Goal: Task Accomplishment & Management: Use online tool/utility

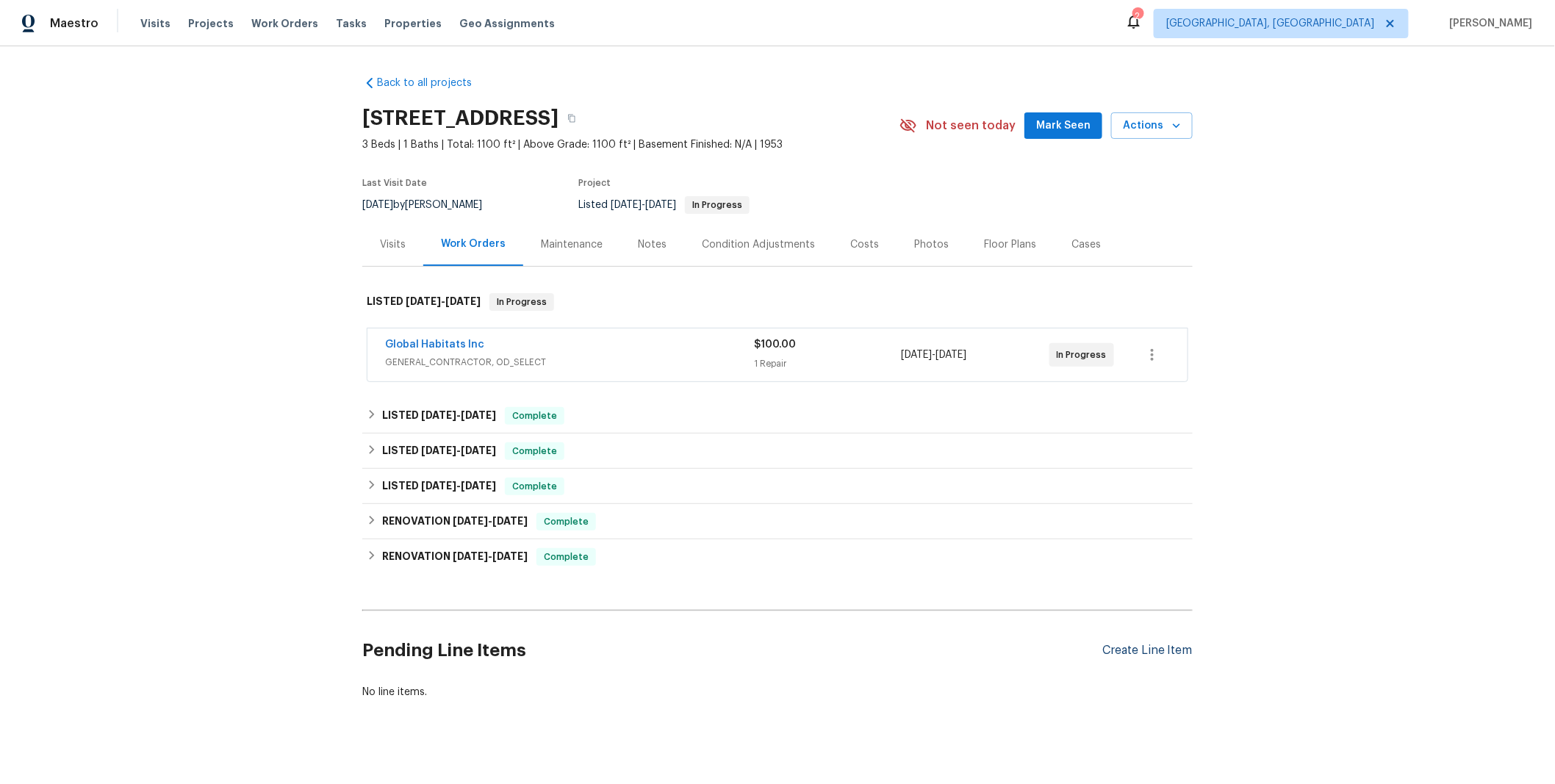
click at [1110, 645] on div "Create Line Item" at bounding box center [1147, 650] width 90 height 14
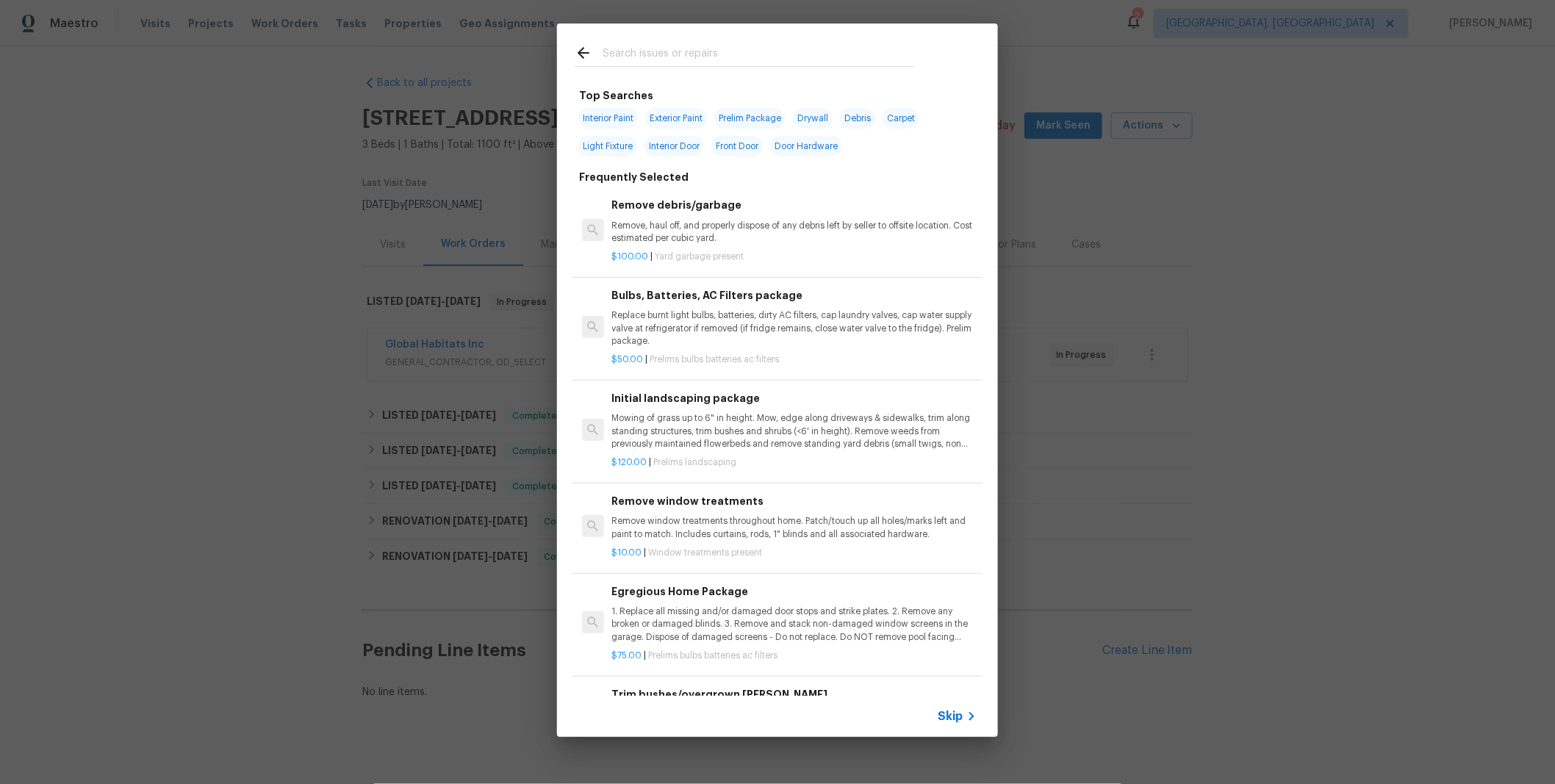
click at [1216, 216] on div "Top Searches Interior Paint Exterior Paint Prelim Package Drywall Debris Carpet…" at bounding box center [778, 380] width 1555 height 761
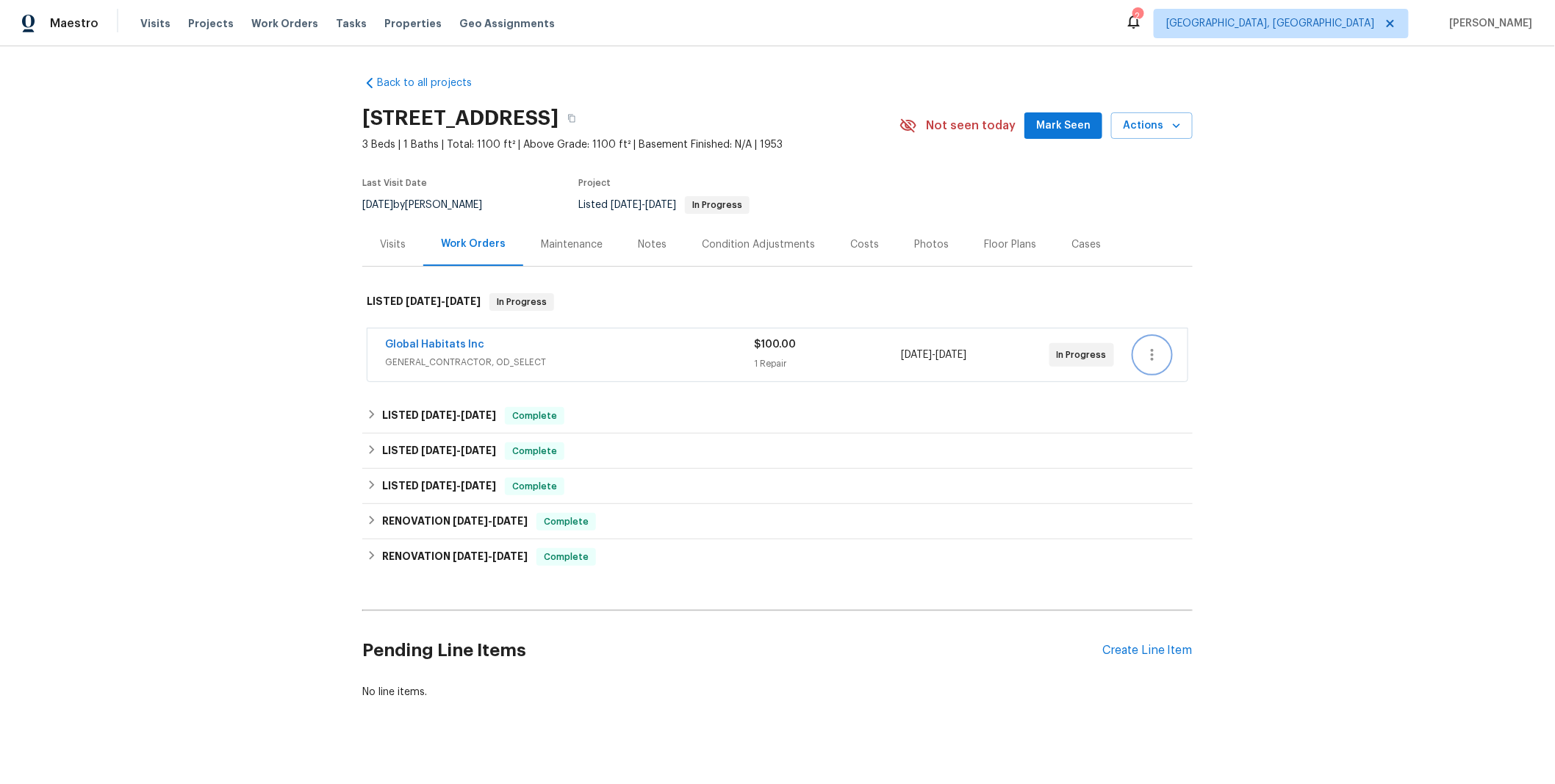
click at [1136, 357] on button "button" at bounding box center [1152, 355] width 35 height 35
click at [1161, 355] on li "Edit" at bounding box center [1208, 355] width 158 height 24
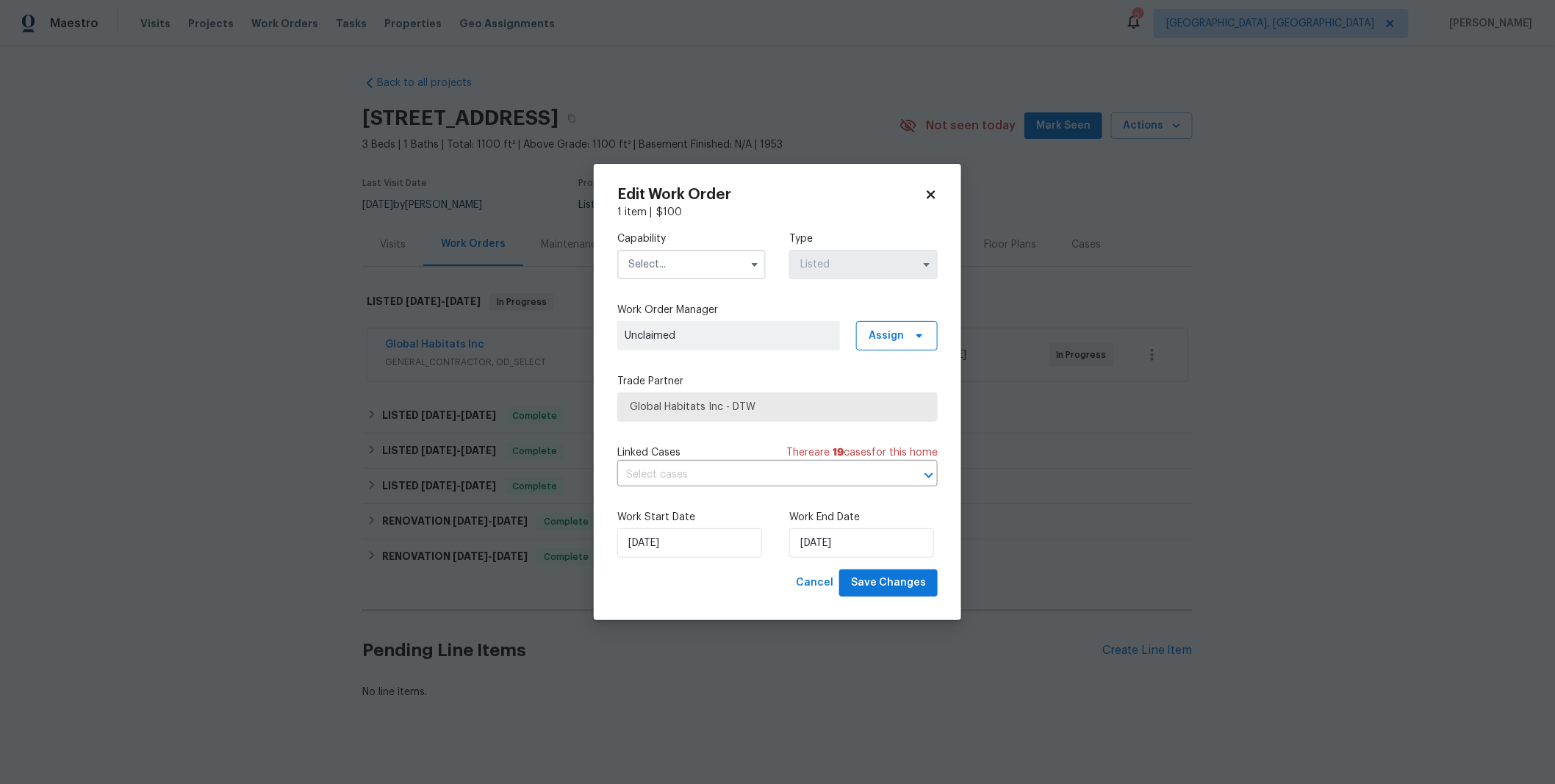
click at [701, 271] on input "text" at bounding box center [691, 264] width 149 height 29
click at [689, 371] on span "General Contractor" at bounding box center [680, 367] width 95 height 11
type input "General Contractor"
click at [825, 412] on span "Global Habitats Inc - DTW" at bounding box center [767, 407] width 274 height 15
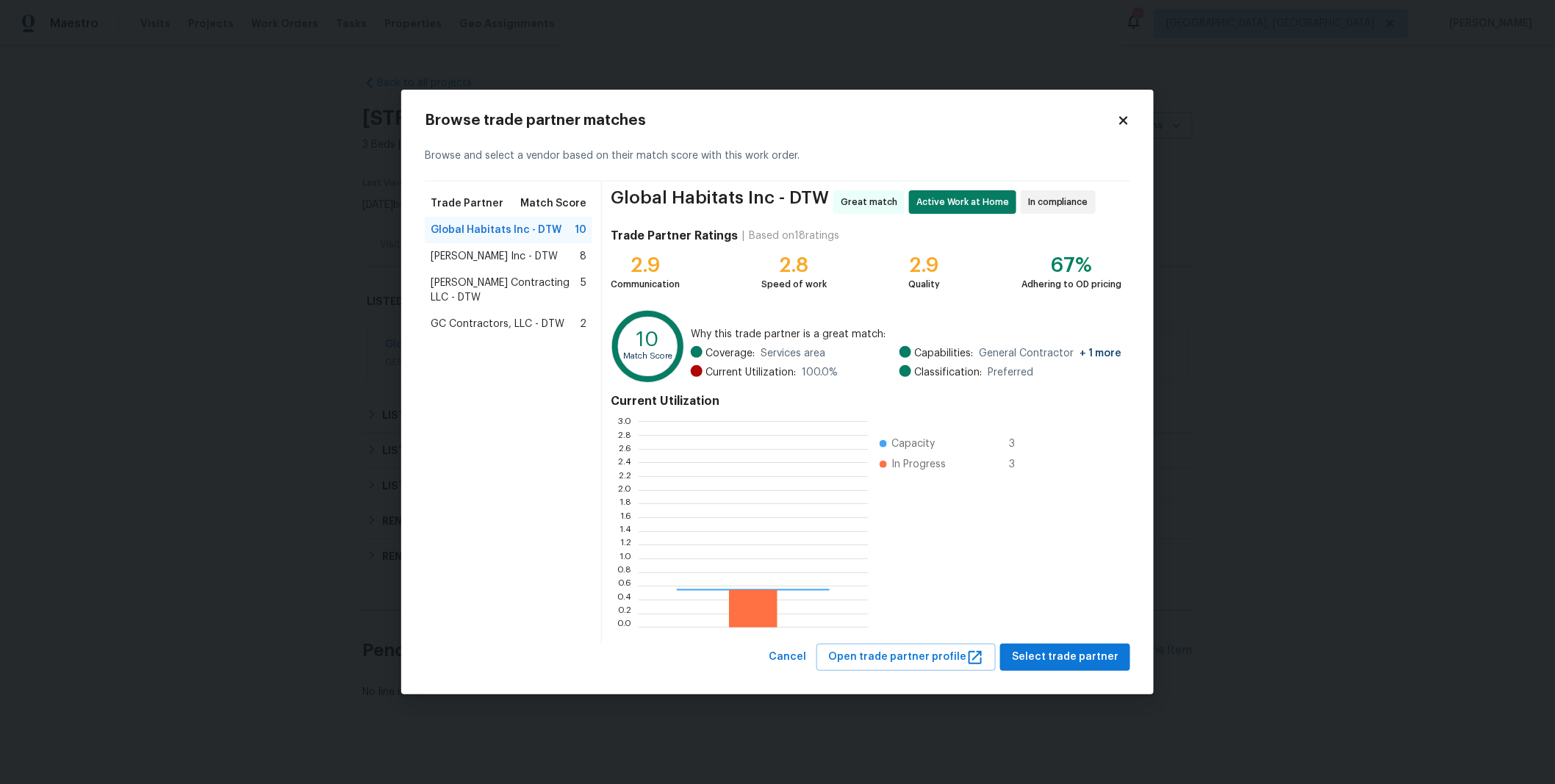
scroll to position [194, 217]
click at [504, 253] on span "Michael Radney Inc - DTW" at bounding box center [494, 256] width 127 height 15
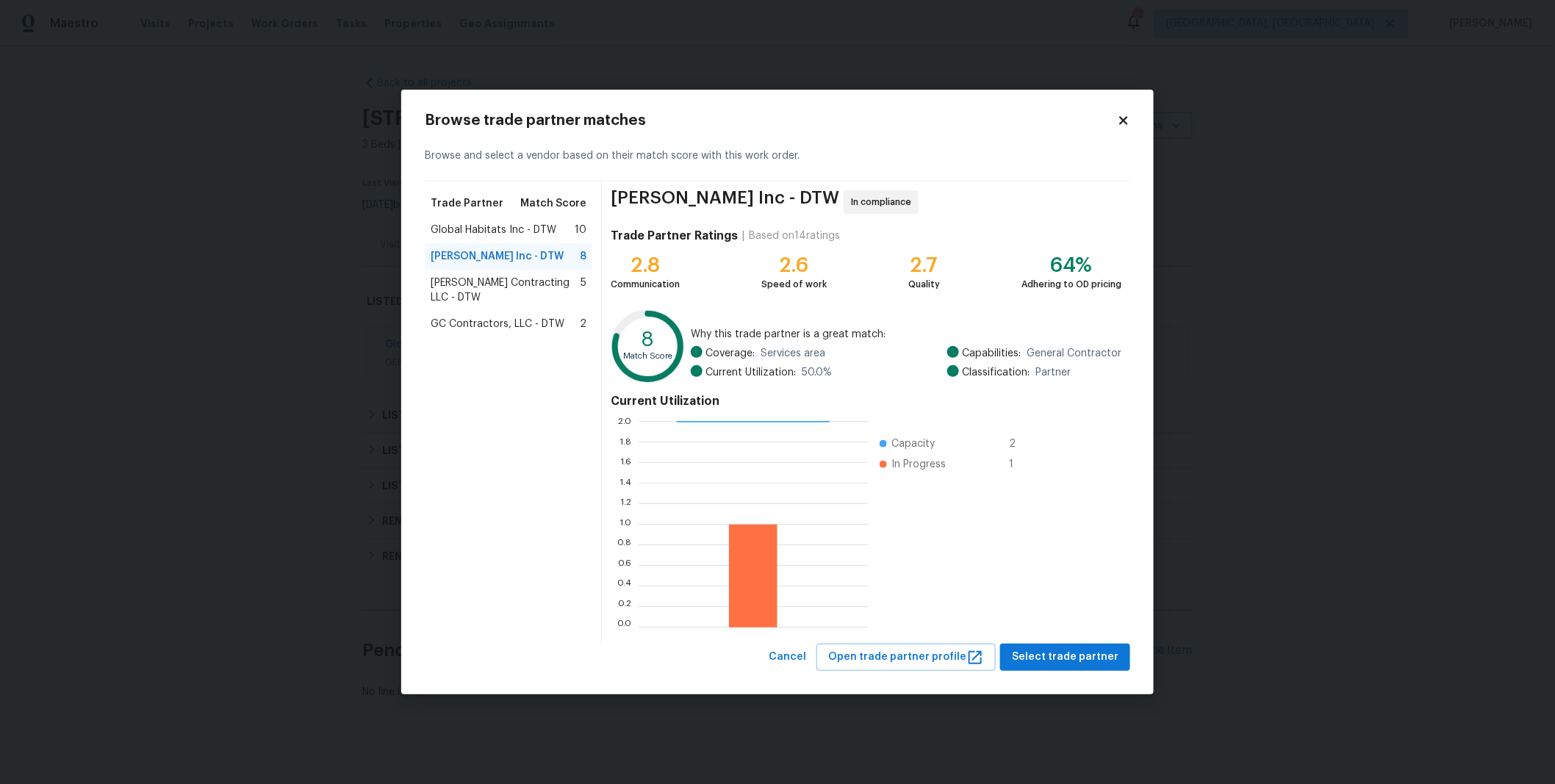
click at [510, 228] on span "Global Habitats Inc - DTW" at bounding box center [493, 230] width 125 height 15
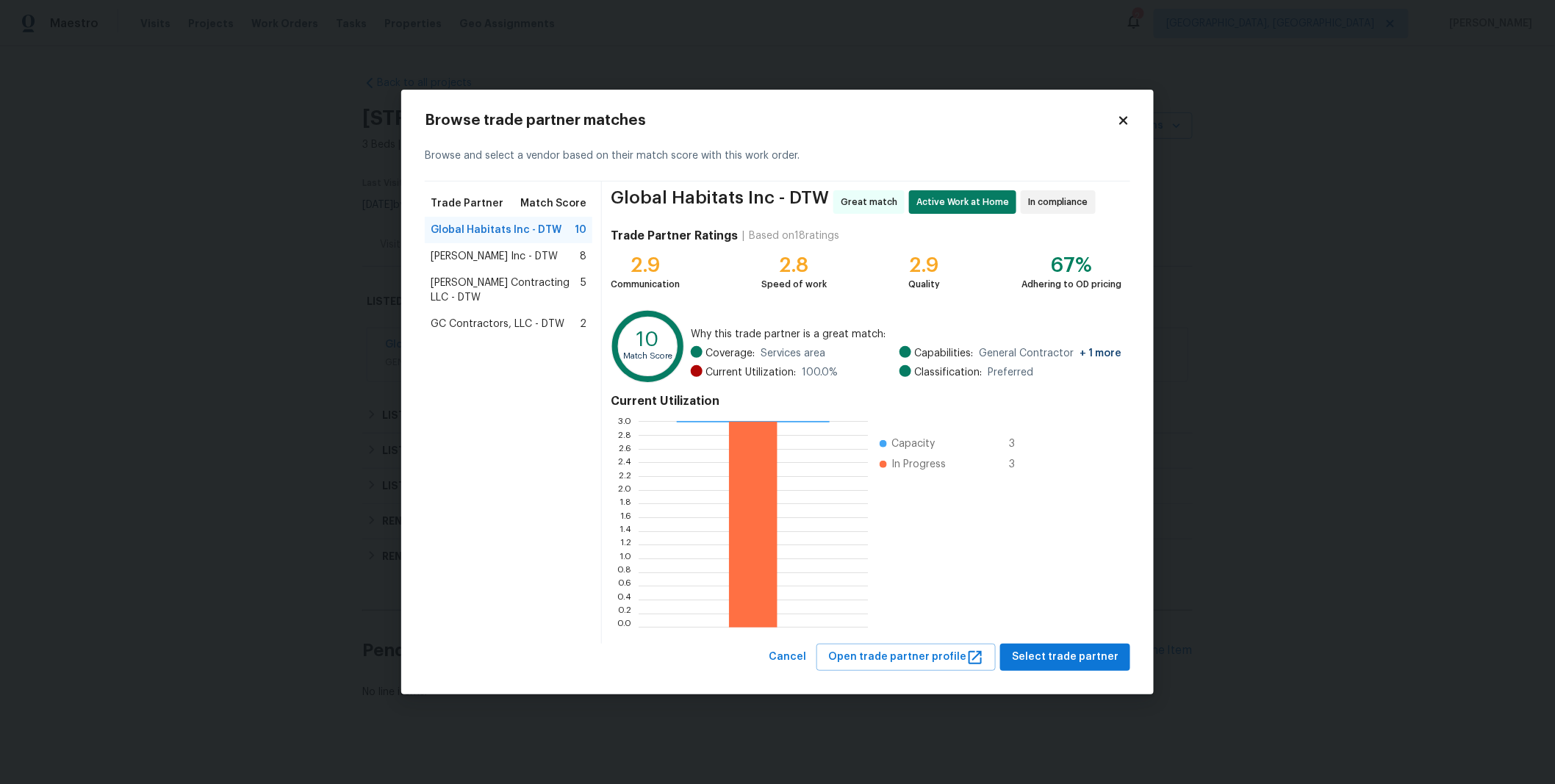
click at [552, 253] on span "Michael Radney Inc - DTW" at bounding box center [494, 256] width 127 height 15
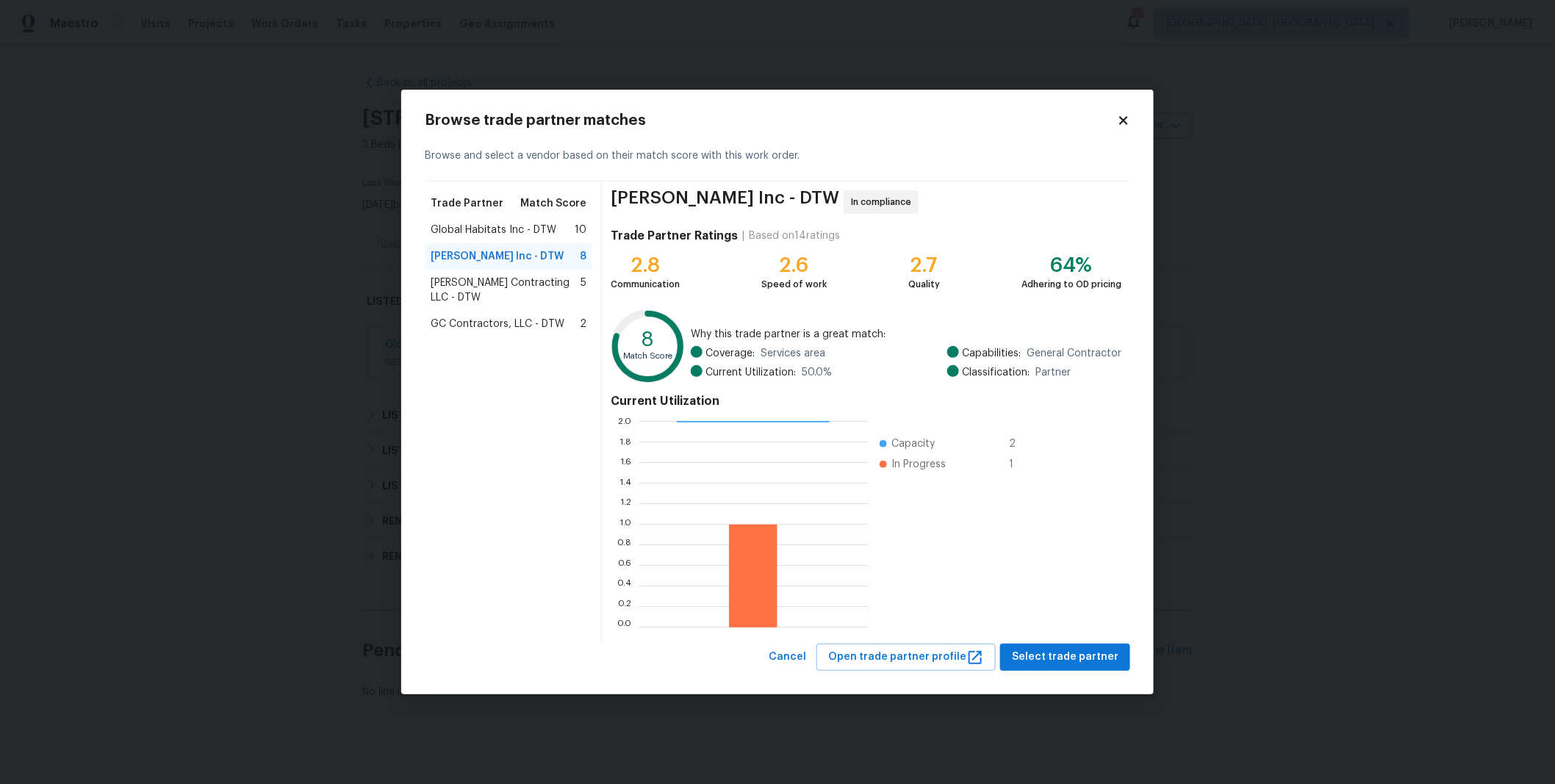
click at [554, 226] on div "Global Habitats Inc - DTW 10" at bounding box center [508, 230] width 156 height 15
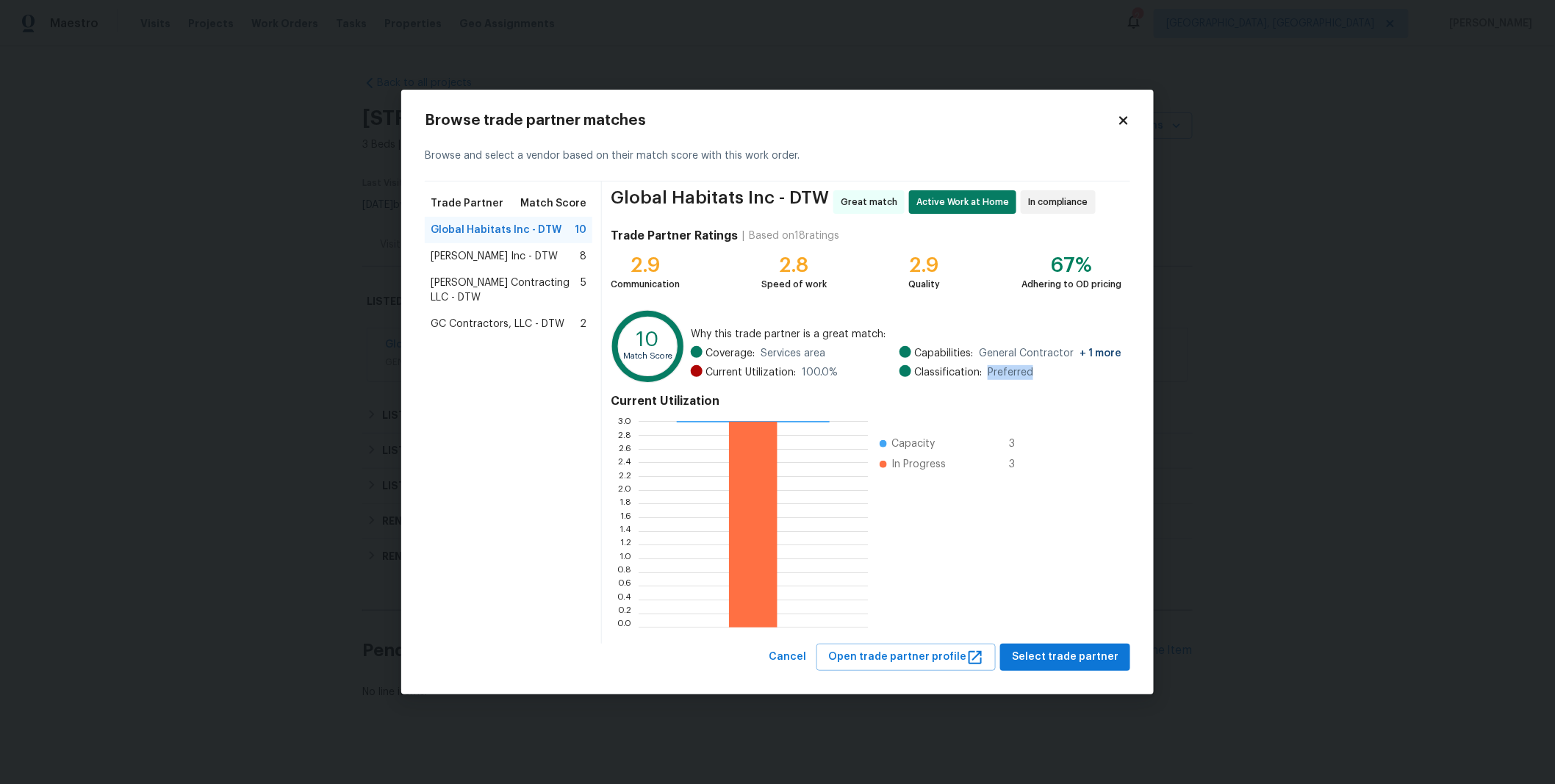
drag, startPoint x: 1039, startPoint y: 371, endPoint x: 990, endPoint y: 373, distance: 49.0
click at [990, 373] on div "Classification: Preferred" at bounding box center [1010, 371] width 222 height 15
click at [1056, 409] on div "Current Utilization 0.0 0.2 0.4 0.6 0.8 1.0 1.2 1.4 1.6 1.8 2.0 2.2 2.4 2.6 2.8…" at bounding box center [866, 511] width 511 height 246
drag, startPoint x: 630, startPoint y: 265, endPoint x: 955, endPoint y: 270, distance: 325.0
click at [955, 270] on div "2.9 Communication 2.8 Speed of work 2.9 Quality 67% Adhering to OD pricing" at bounding box center [866, 272] width 511 height 38
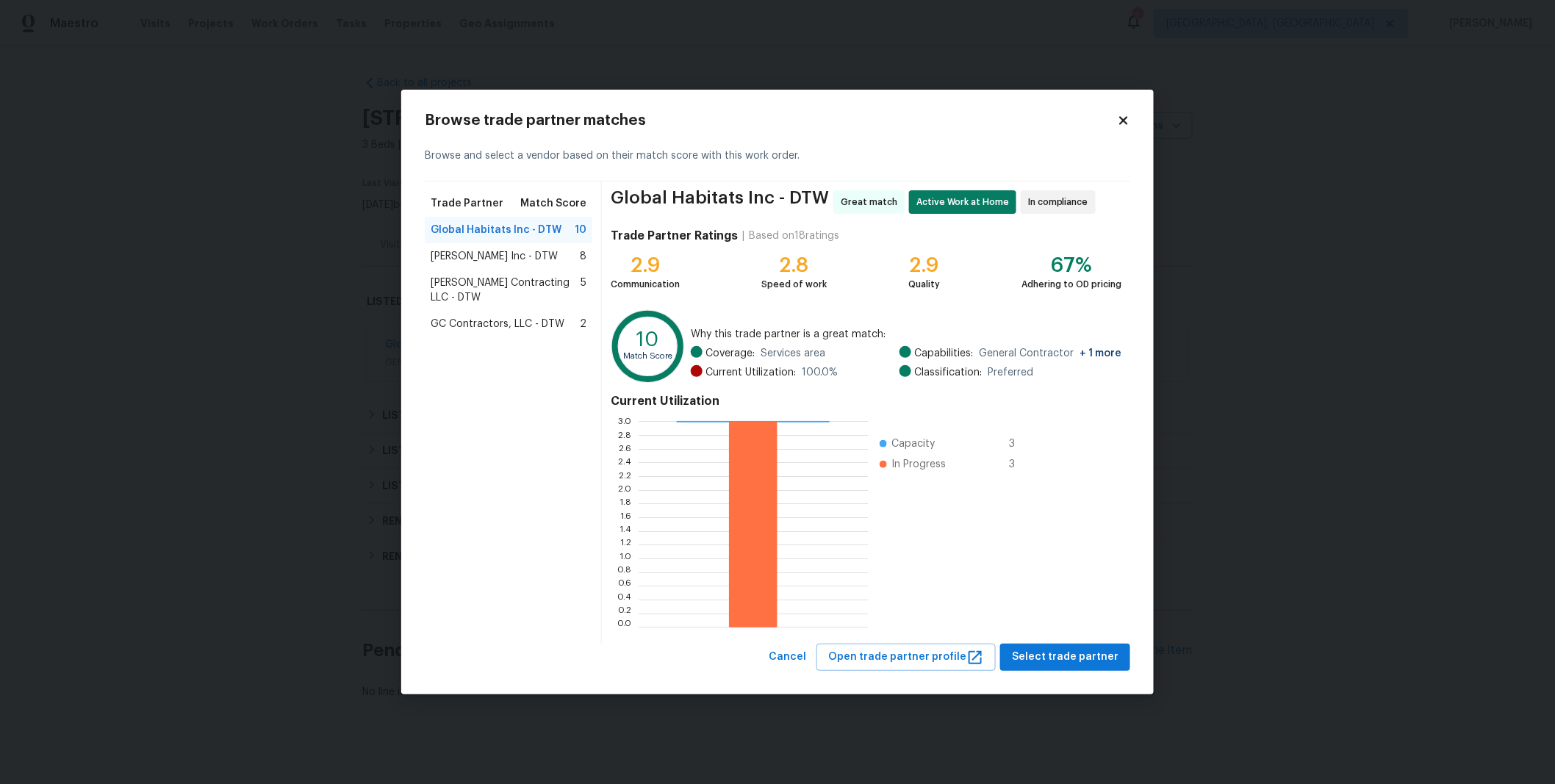
click at [964, 294] on div "Global Habitats Inc - DTW Great match Active Work at Home In compliance Trade P…" at bounding box center [866, 413] width 528 height 462
click at [518, 255] on span "Michael Radney Inc - DTW" at bounding box center [494, 256] width 127 height 15
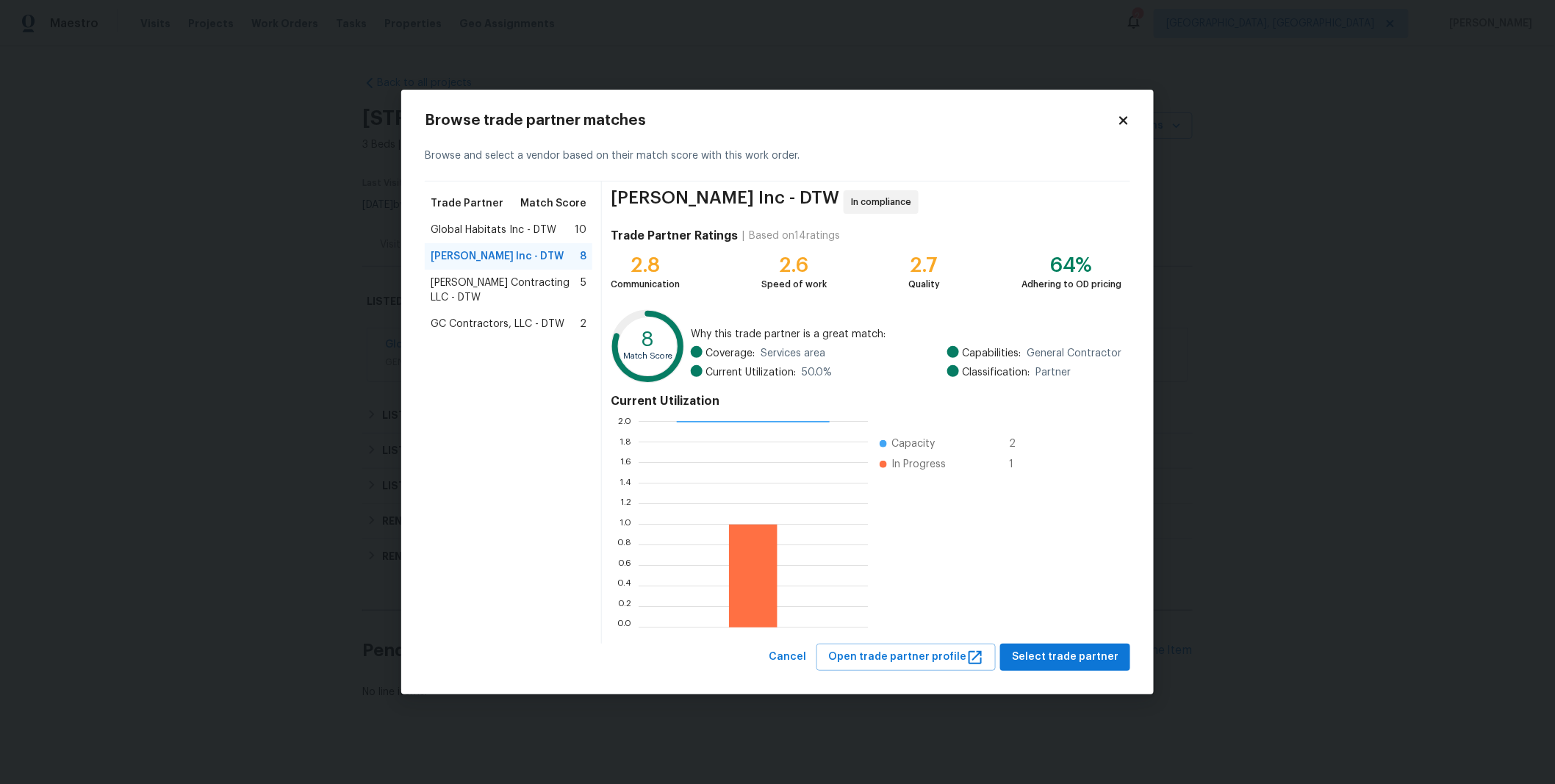
click at [518, 283] on span "Solano Contracting LLC - DTW" at bounding box center [505, 290] width 150 height 29
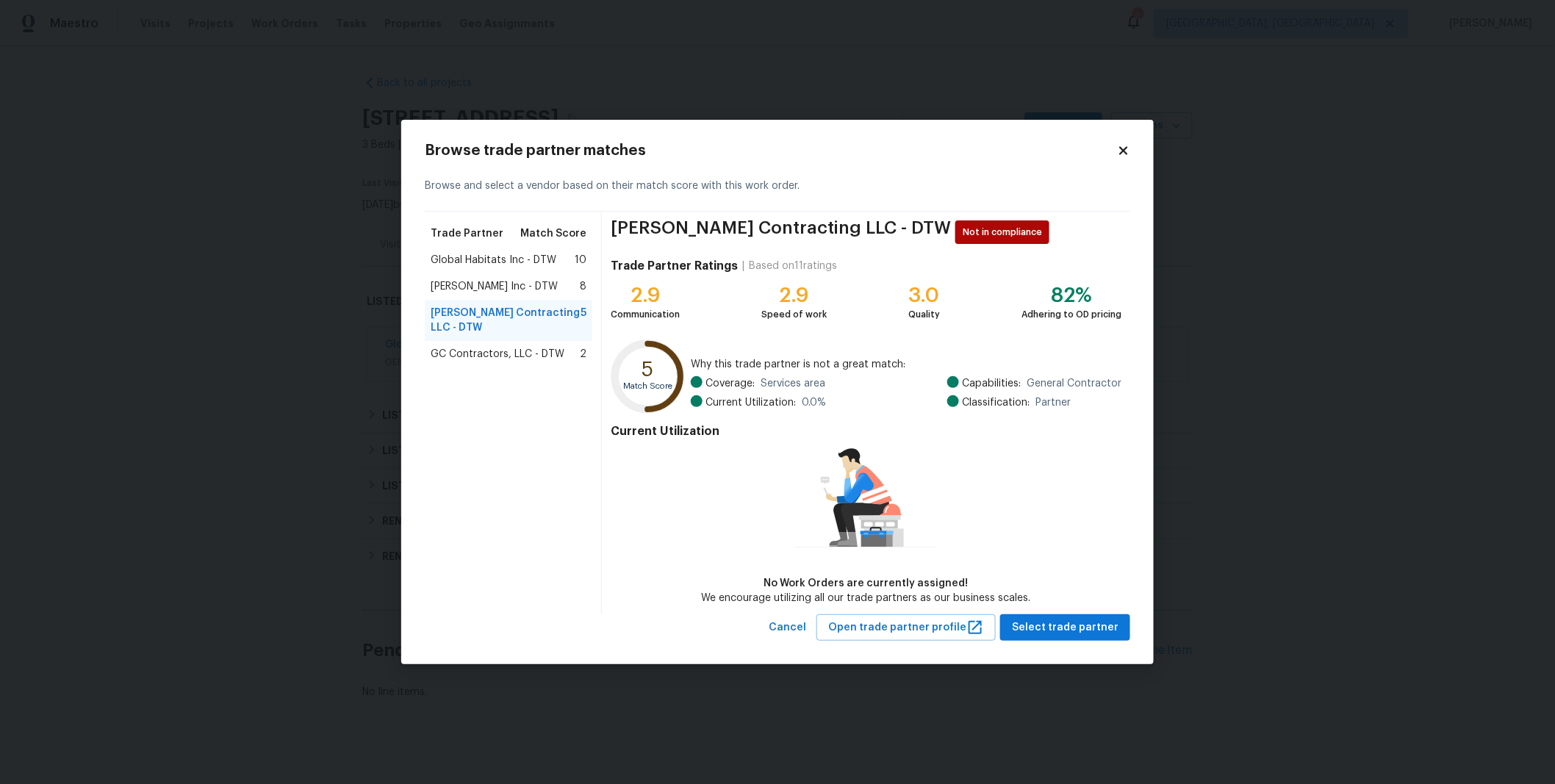
click at [539, 347] on span "GC Contractors, LLC - DTW" at bounding box center [497, 354] width 134 height 15
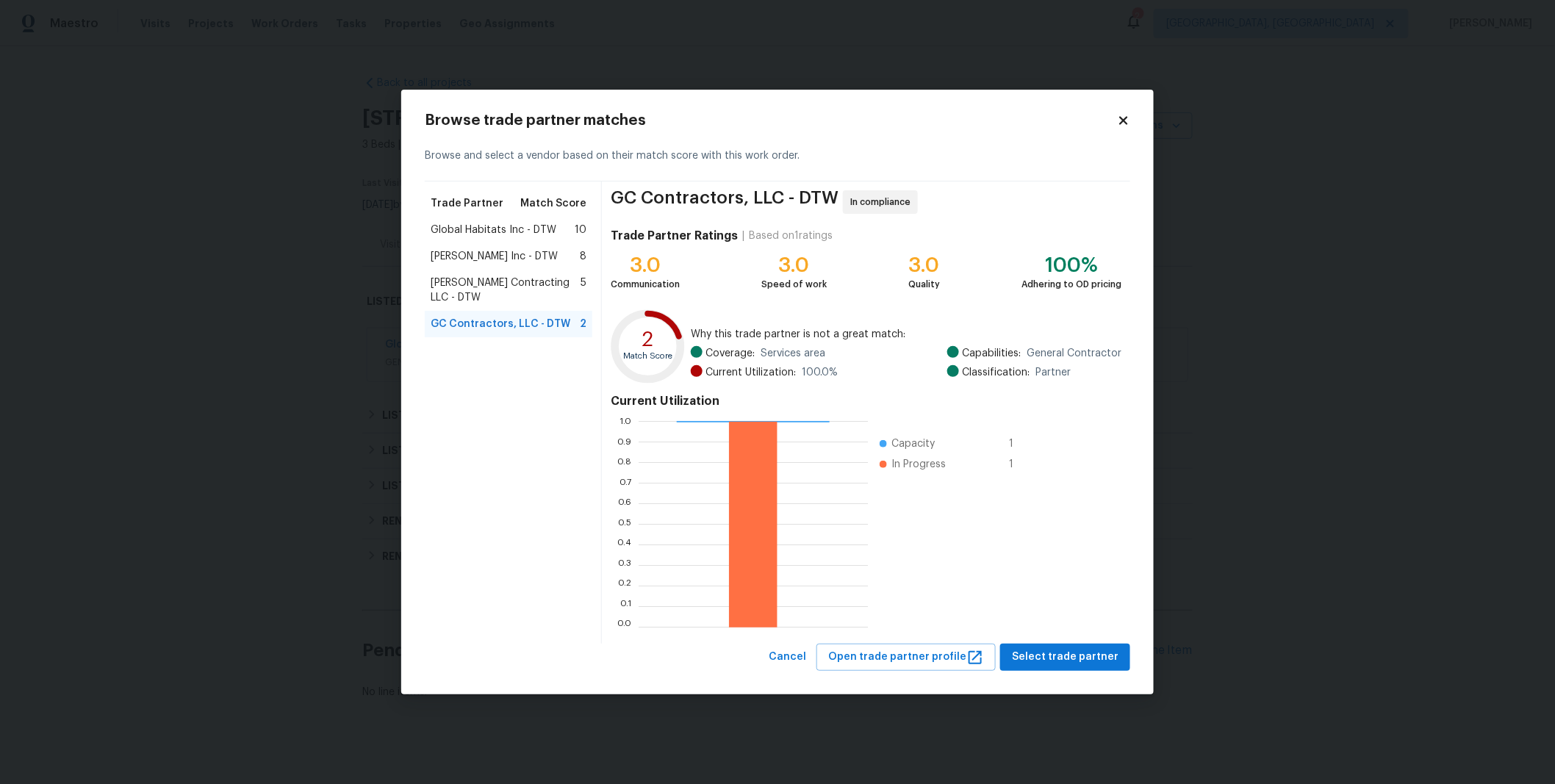
click at [548, 281] on span "Solano Contracting LLC - DTW" at bounding box center [505, 290] width 150 height 29
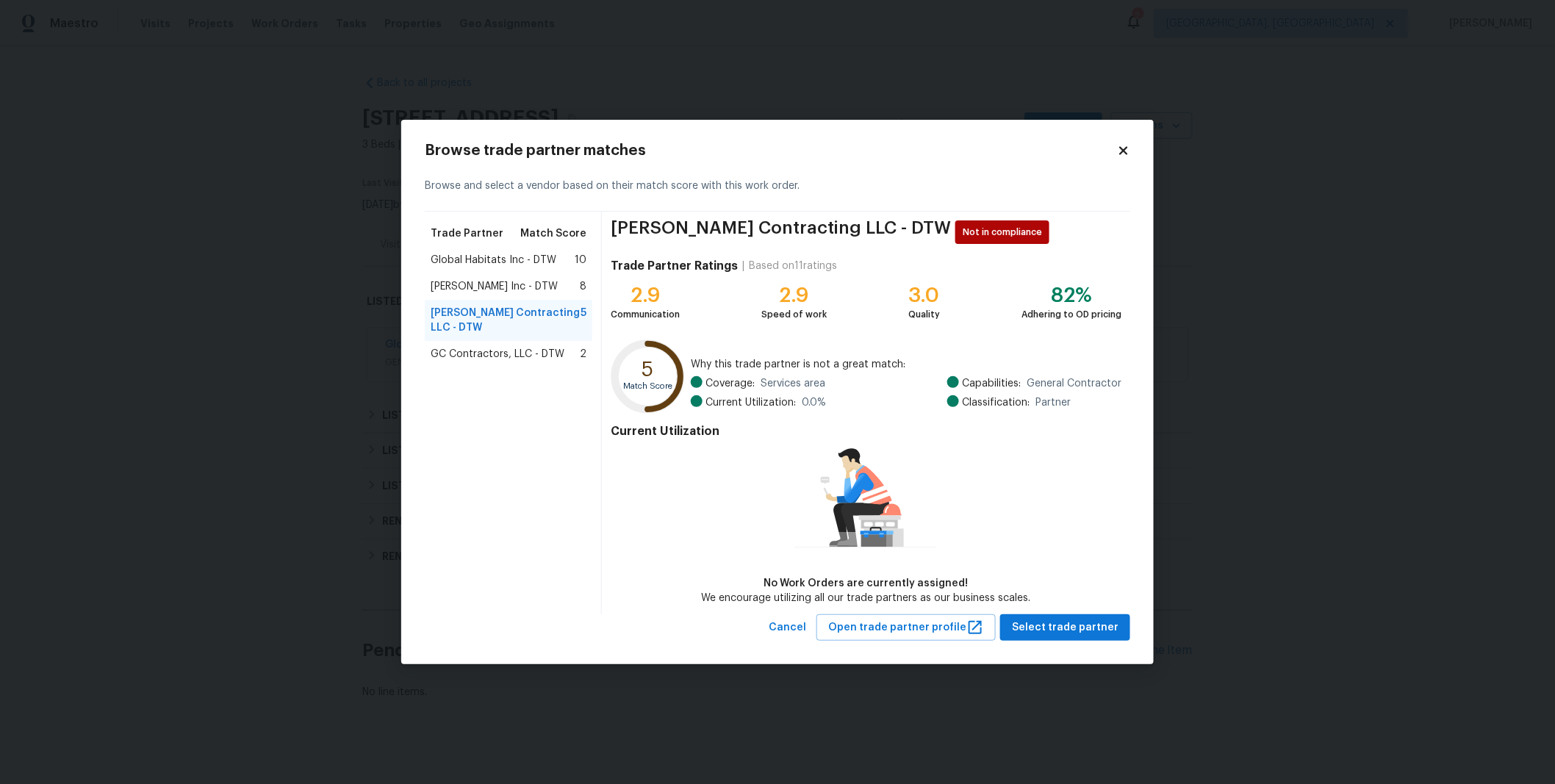
click at [543, 347] on span "GC Contractors, LLC - DTW" at bounding box center [497, 354] width 134 height 15
